Goal: Task Accomplishment & Management: Use online tool/utility

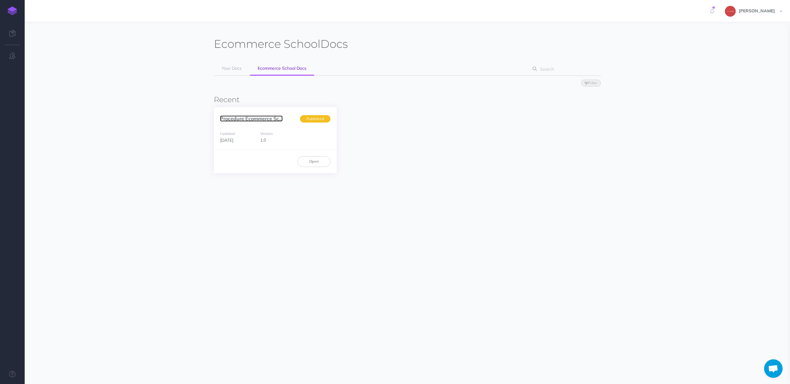
click at [268, 118] on link "Procedure Ecommerce Sc..." at bounding box center [251, 118] width 63 height 6
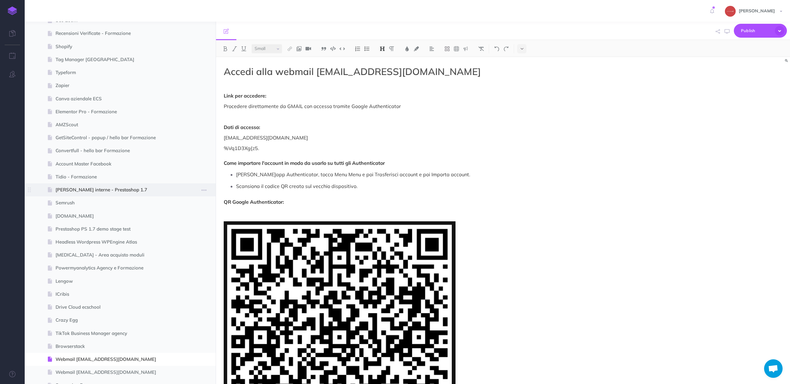
scroll to position [1328, 0]
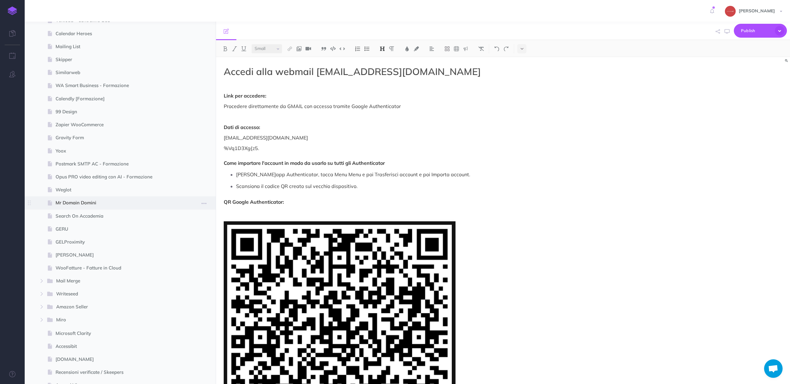
click at [94, 207] on span at bounding box center [120, 202] width 191 height 13
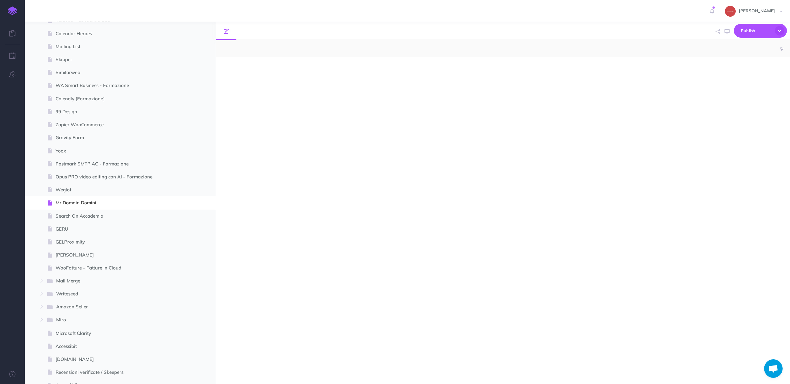
select select "null"
click at [715, 33] on button "button" at bounding box center [717, 32] width 7 height 18
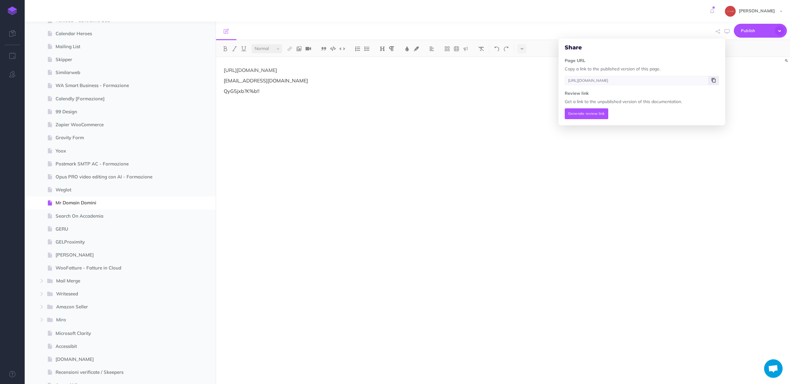
click at [716, 83] on span at bounding box center [714, 80] width 10 height 9
